Goal: Information Seeking & Learning: Learn about a topic

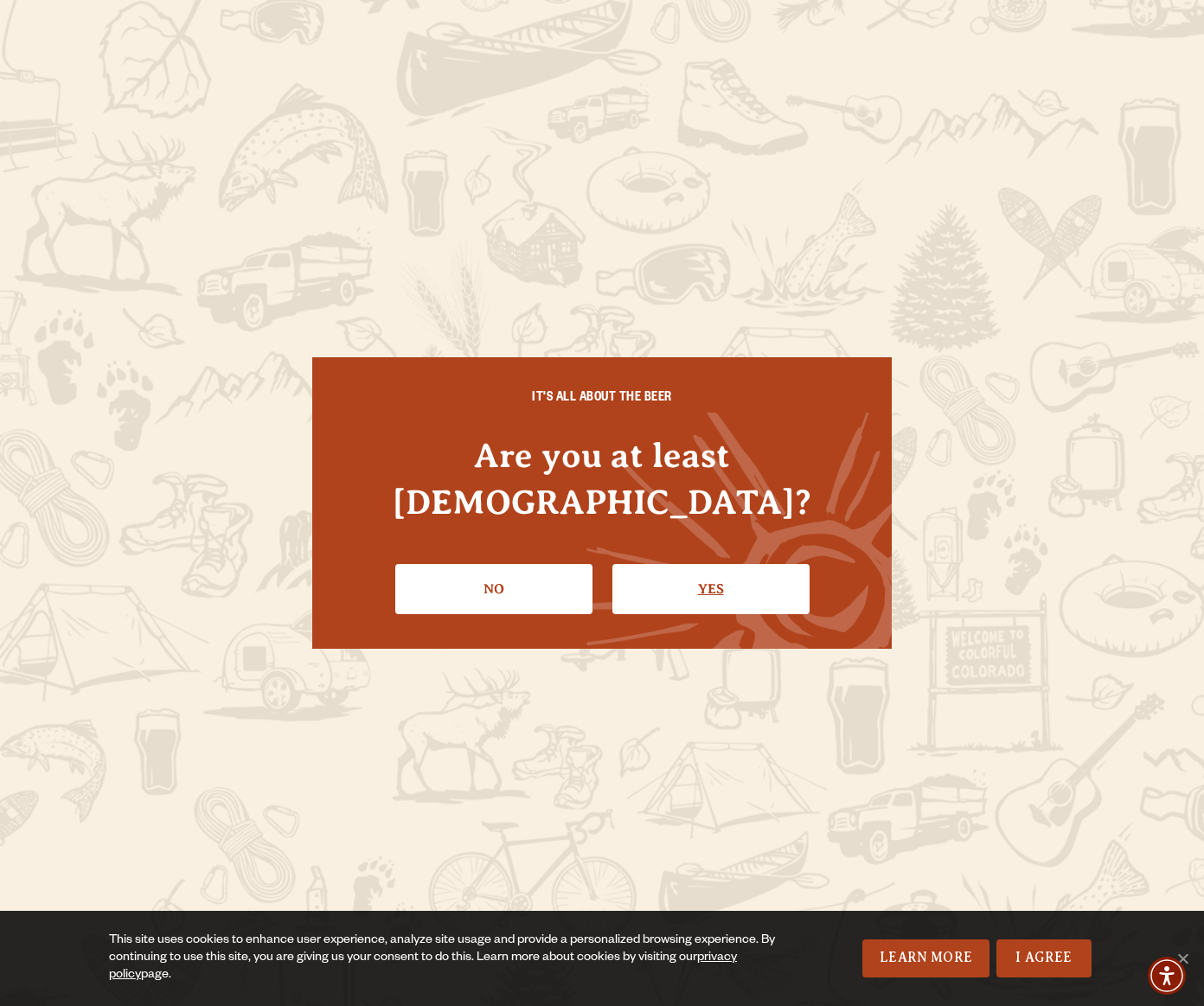
click at [723, 566] on link "Yes" at bounding box center [710, 589] width 197 height 51
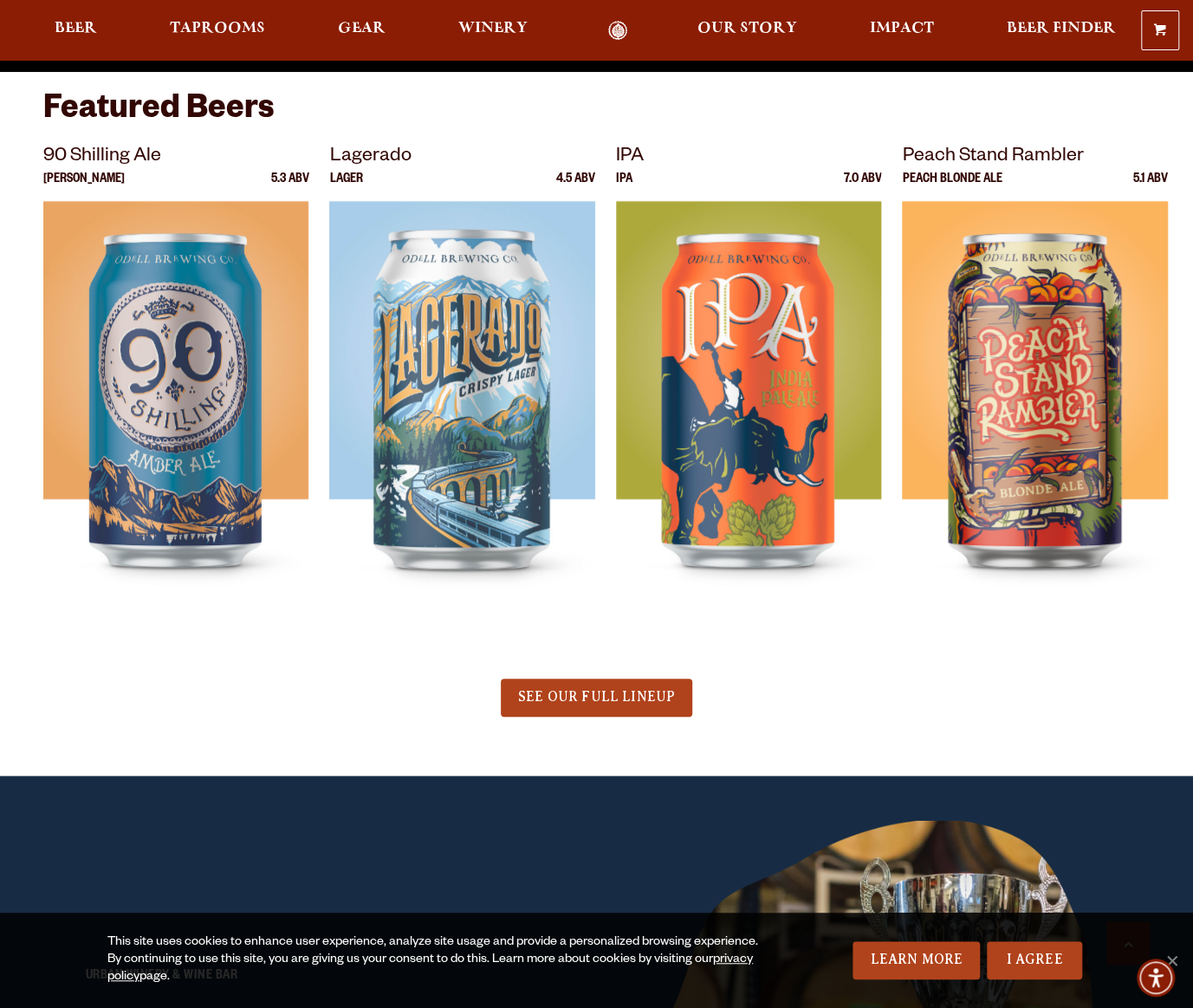
scroll to position [607, 0]
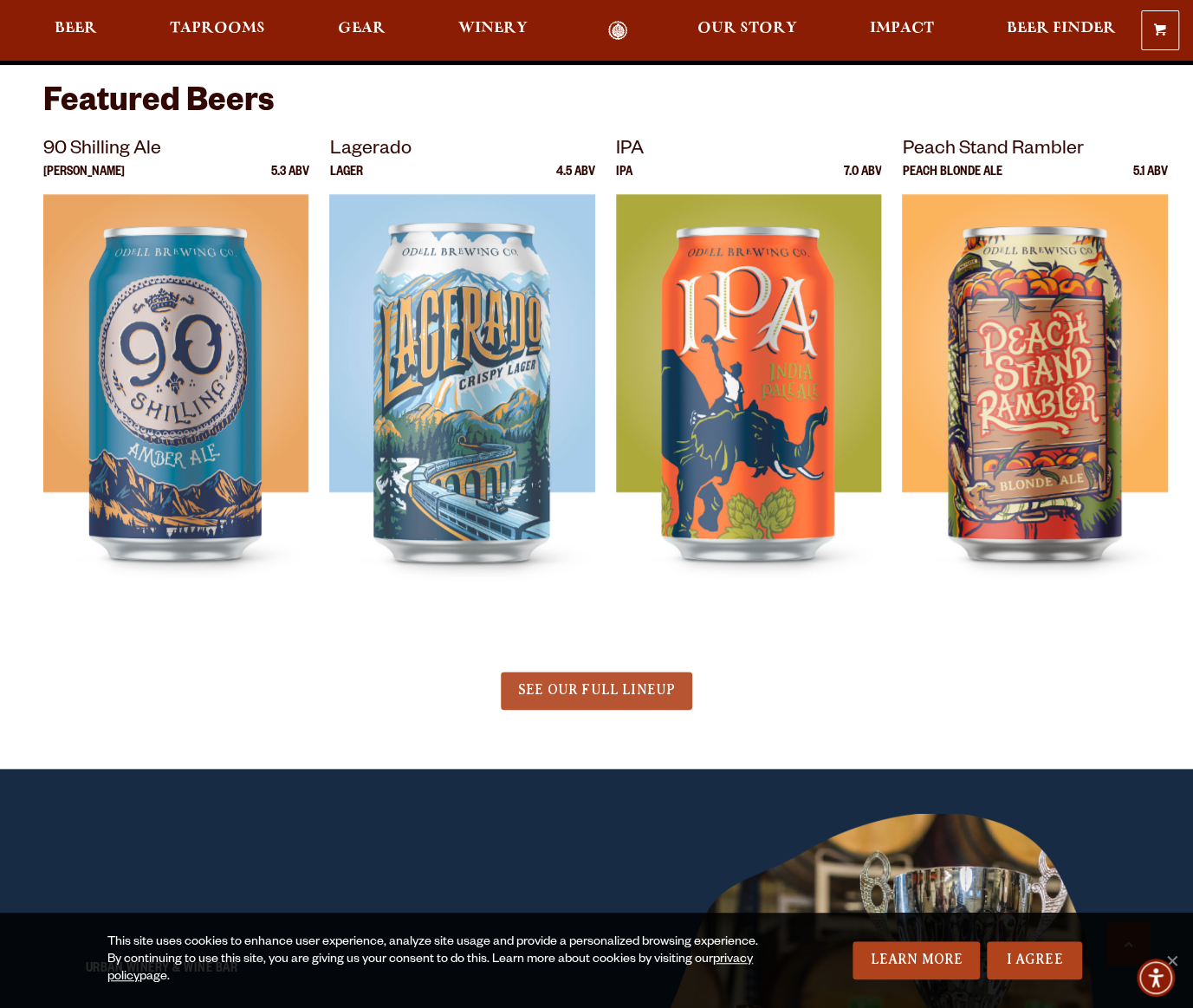
click at [605, 692] on span "SEE OUR FULL LINEUP" at bounding box center [597, 690] width 157 height 15
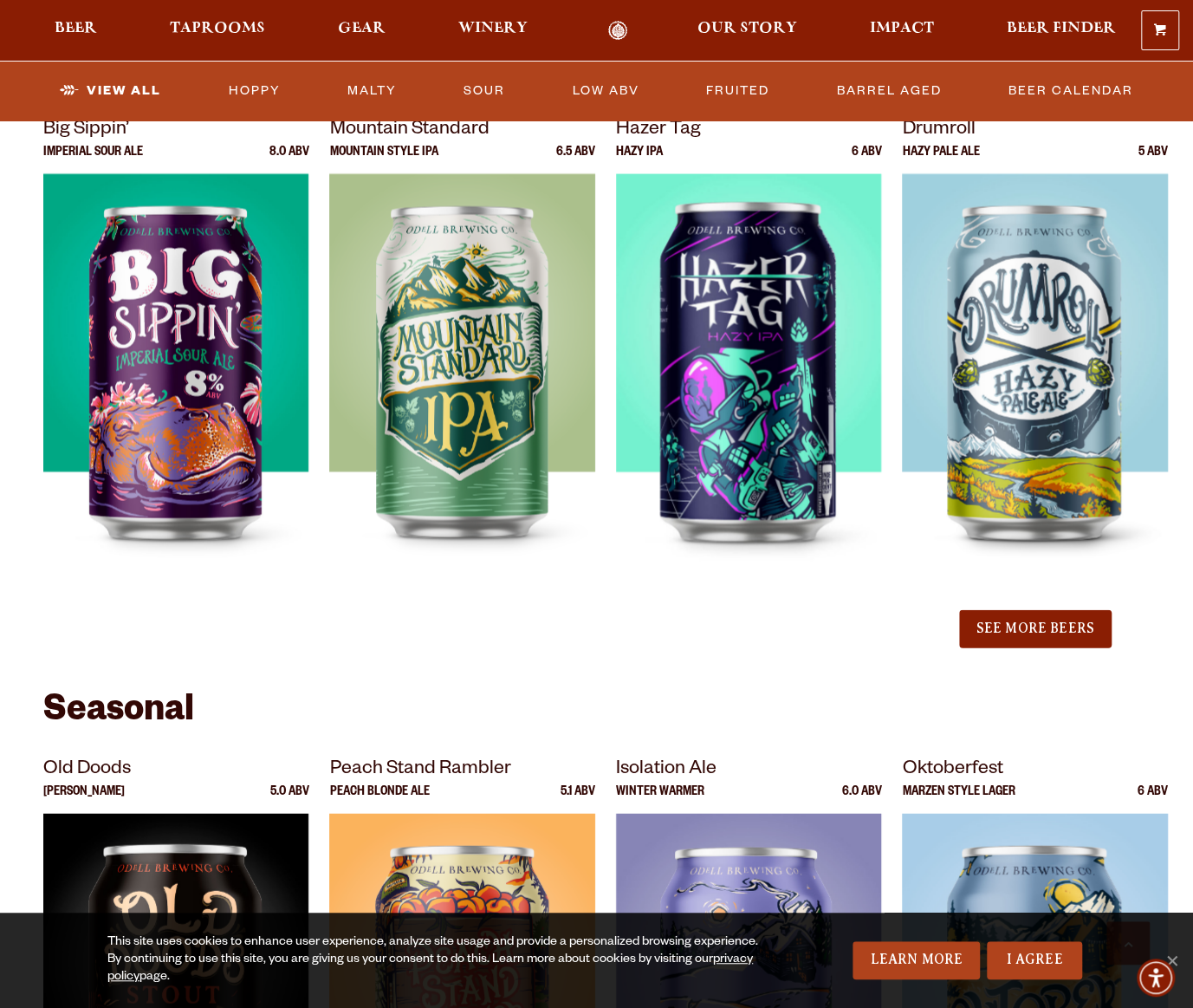
scroll to position [1820, 0]
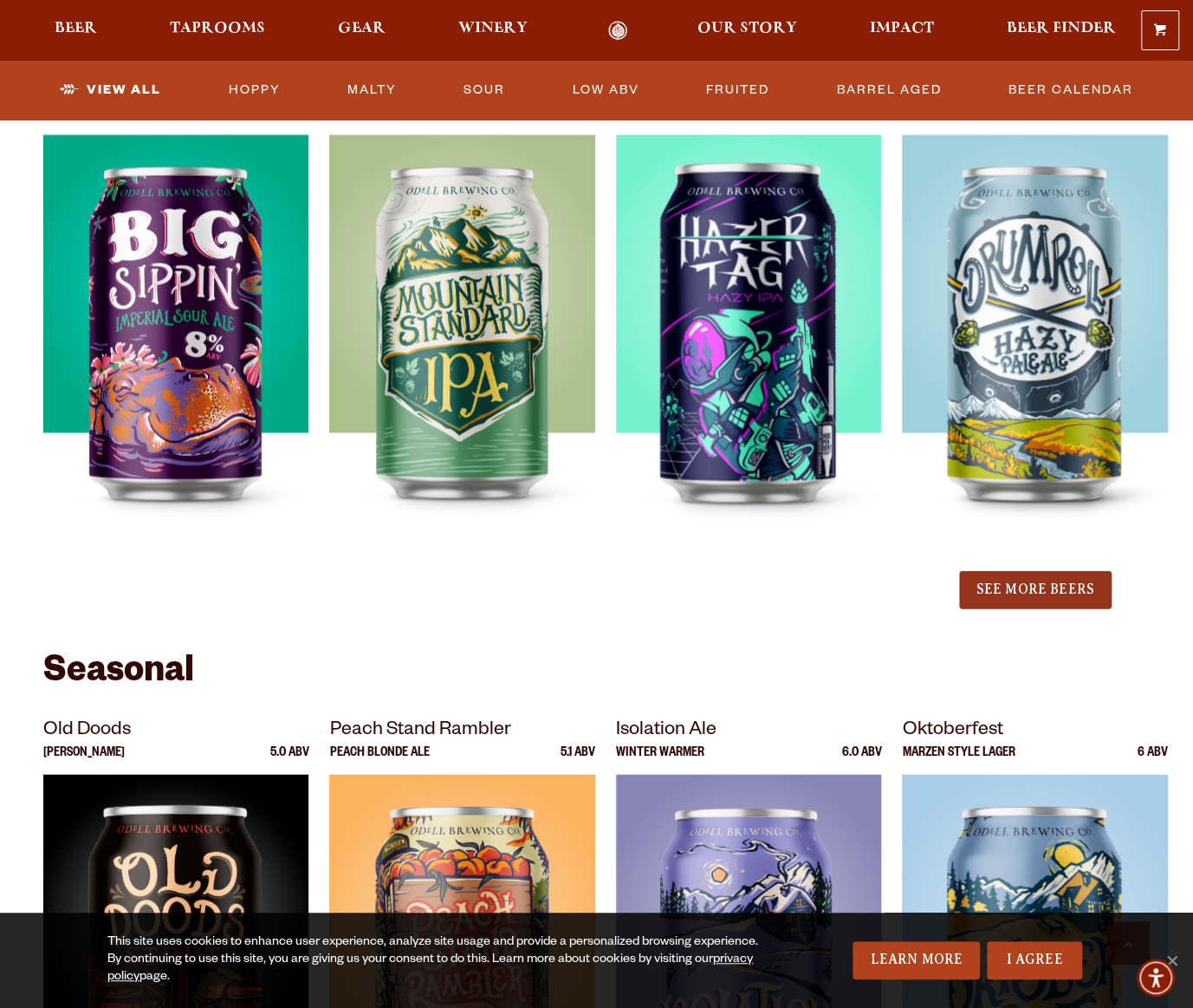
click at [1049, 597] on button "See More Beers" at bounding box center [1035, 590] width 153 height 38
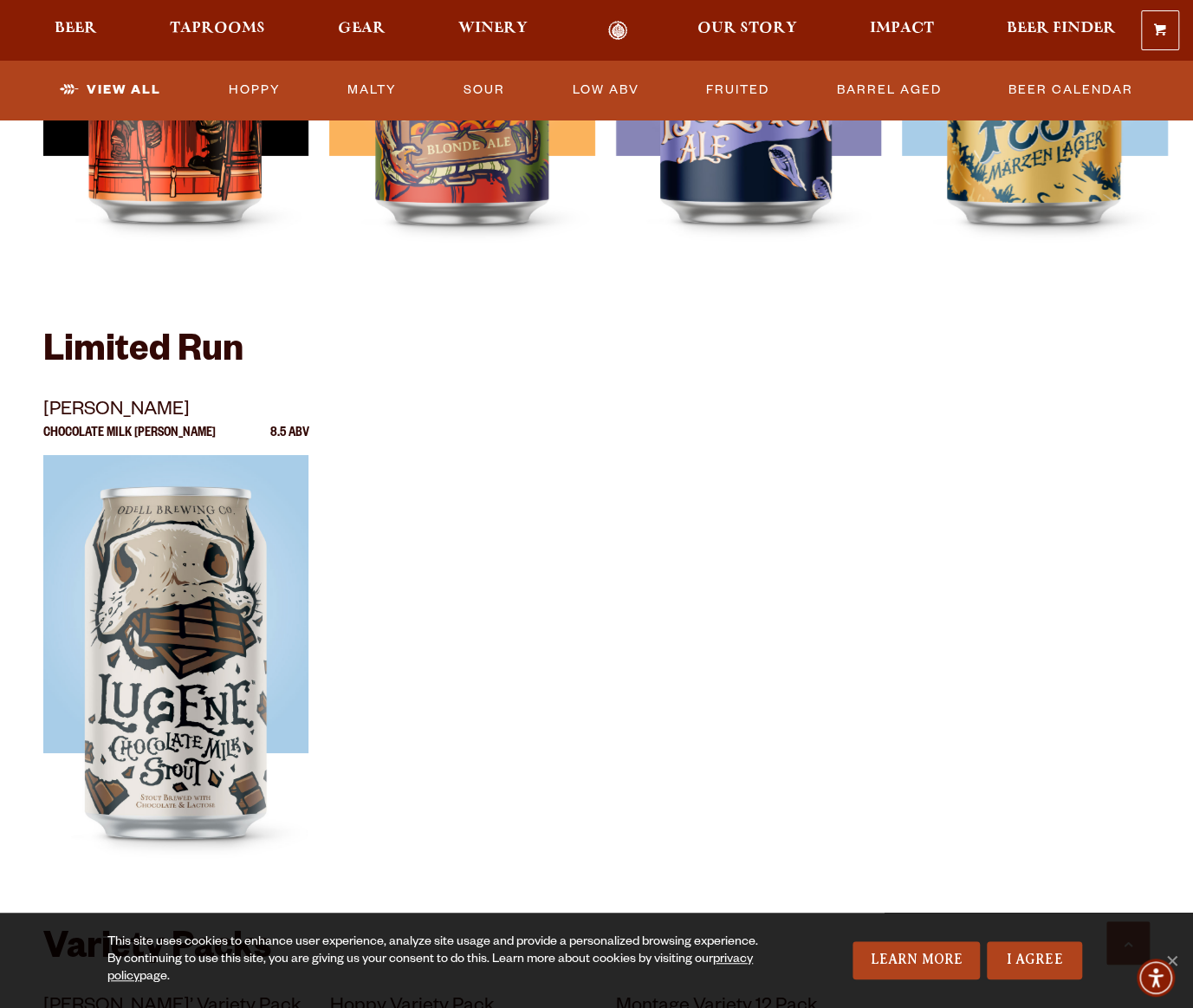
scroll to position [2861, 0]
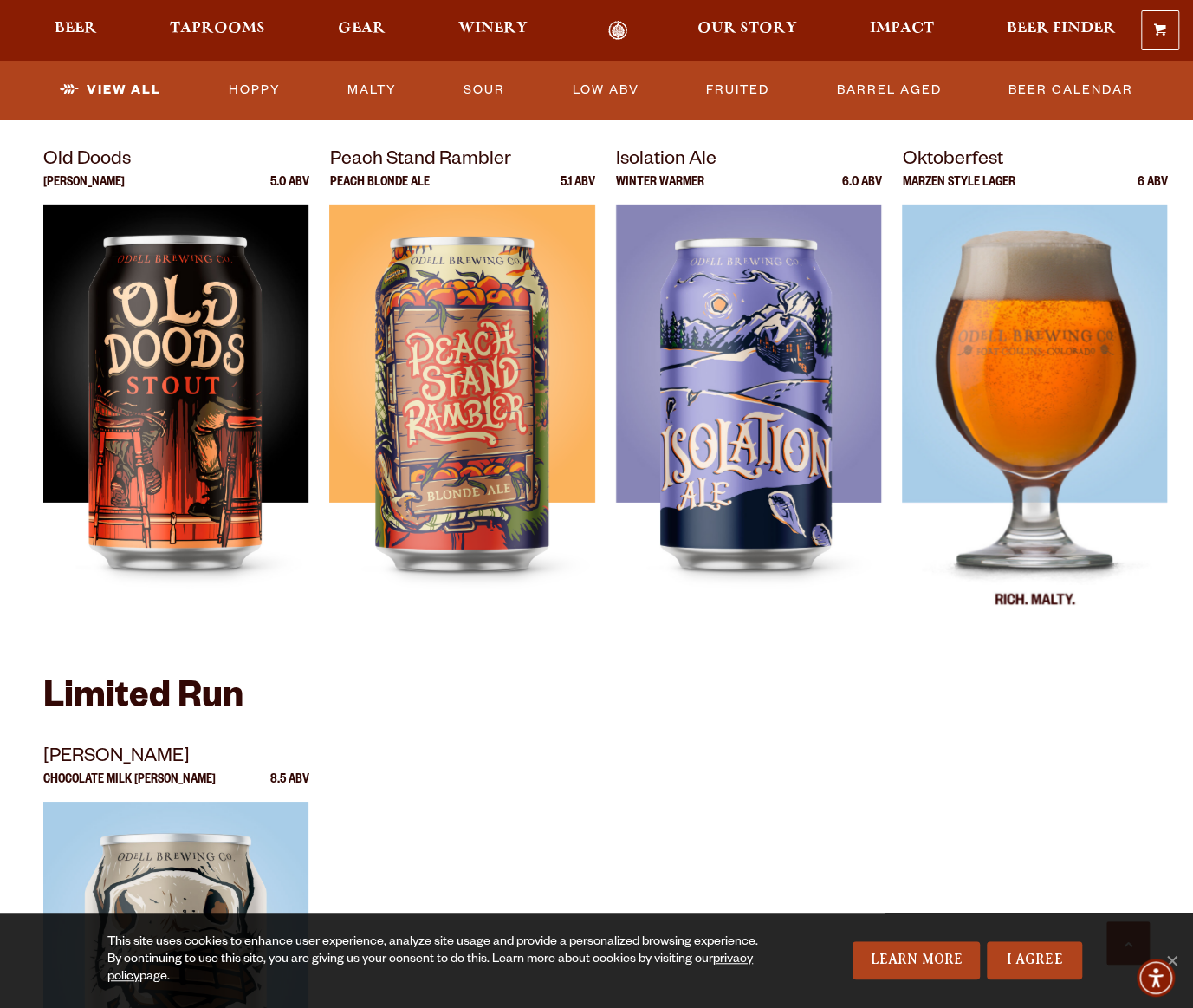
click at [1031, 413] on img at bounding box center [1034, 421] width 266 height 434
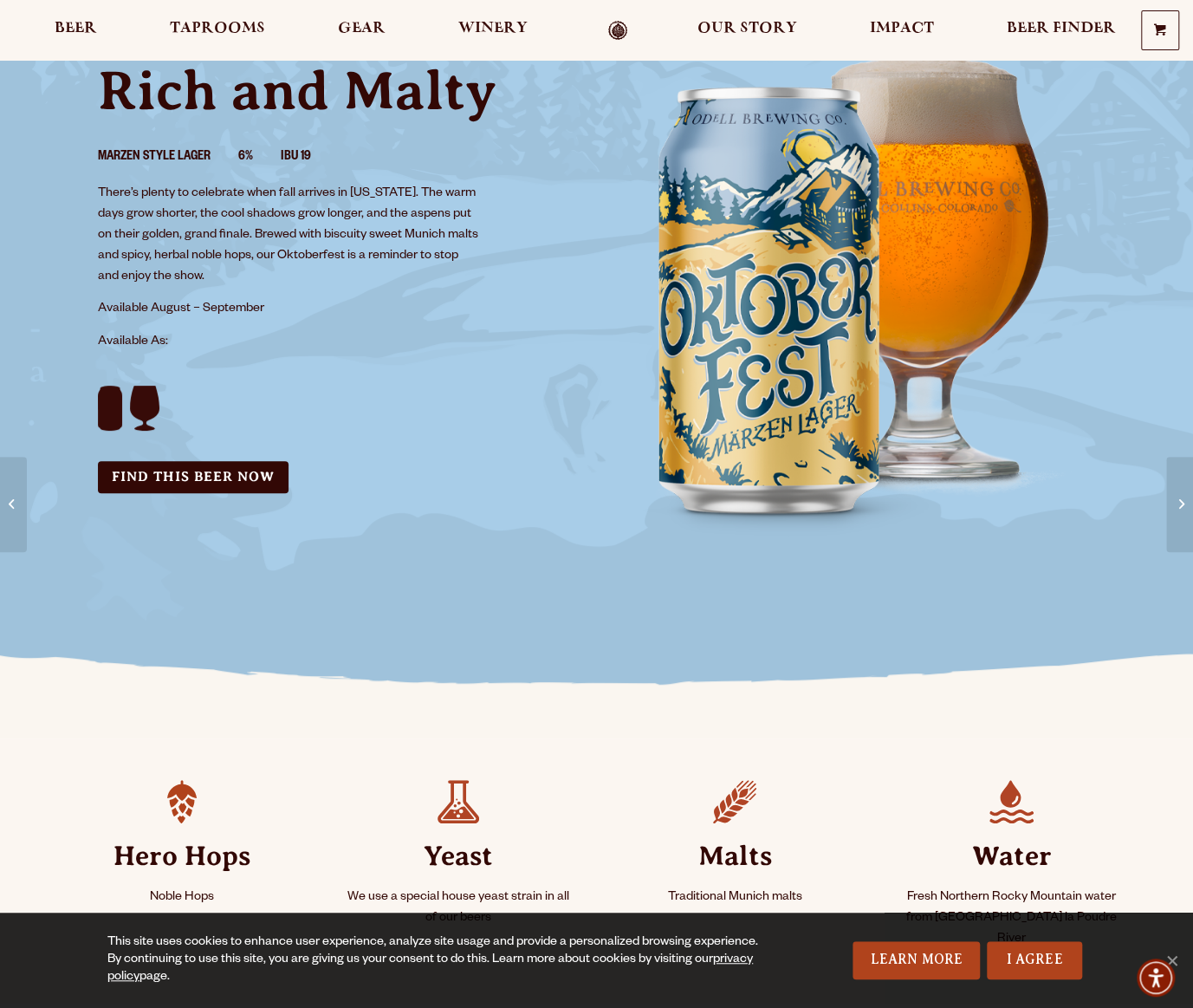
scroll to position [173, 0]
